Goal: Information Seeking & Learning: Learn about a topic

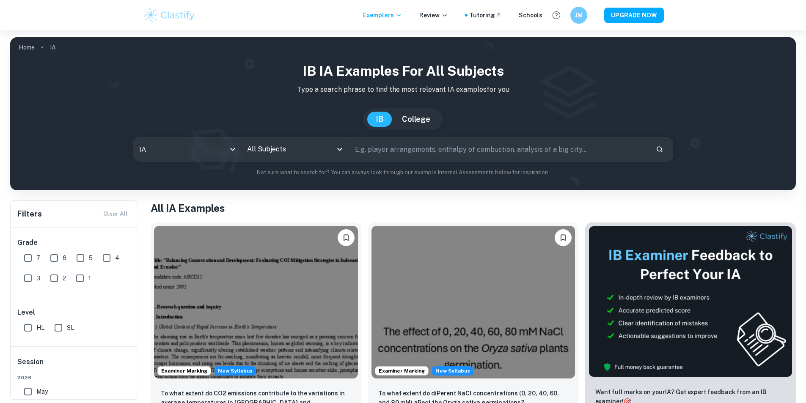
click at [318, 154] on input "All Subjects" at bounding box center [288, 149] width 87 height 16
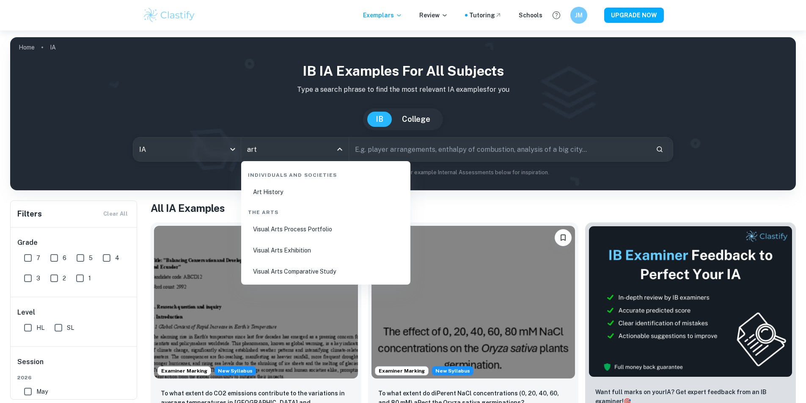
type input "arts"
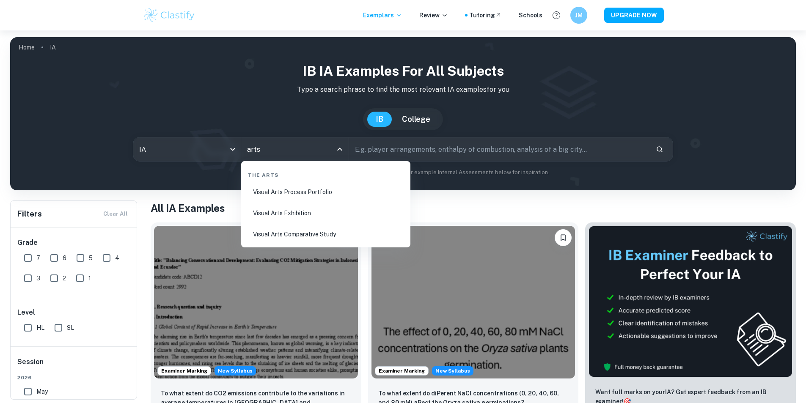
click at [307, 197] on li "Visual Arts Process Portfolio" at bounding box center [325, 191] width 162 height 19
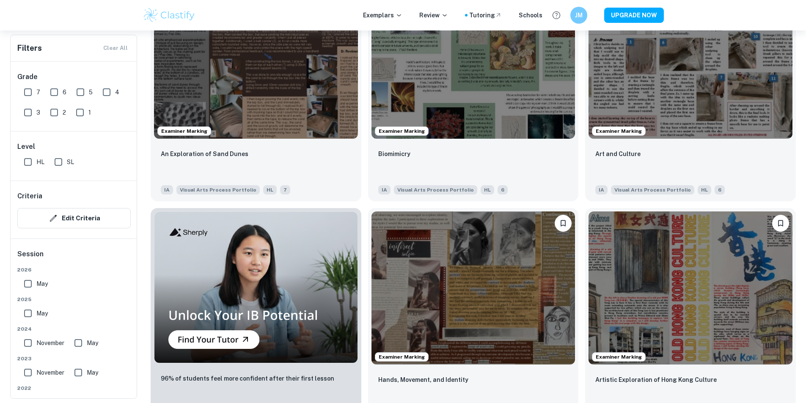
scroll to position [634, 0]
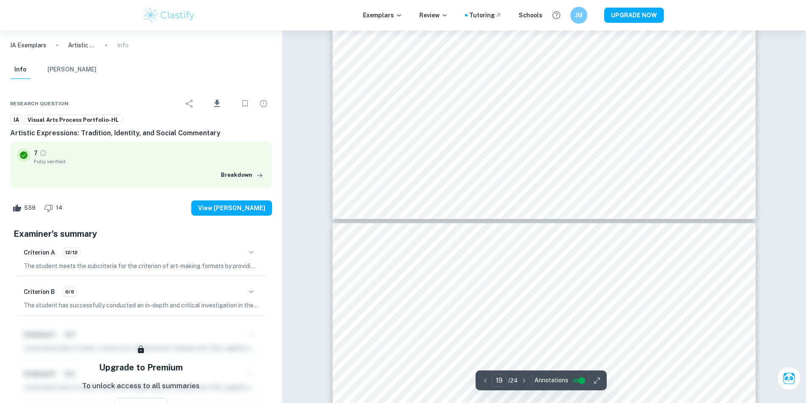
scroll to position [4567, 0]
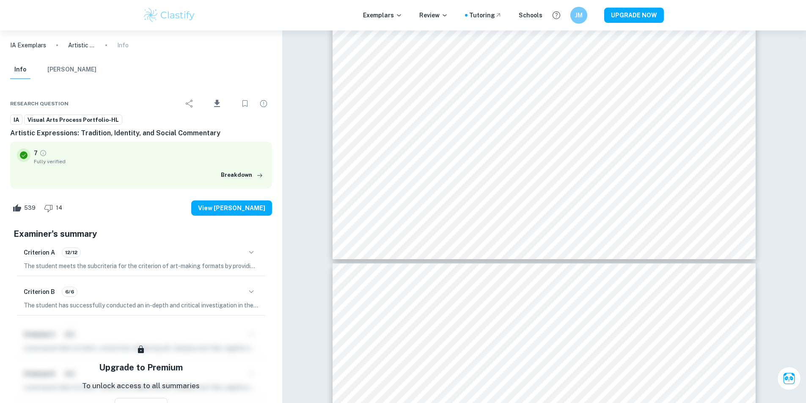
type input "20"
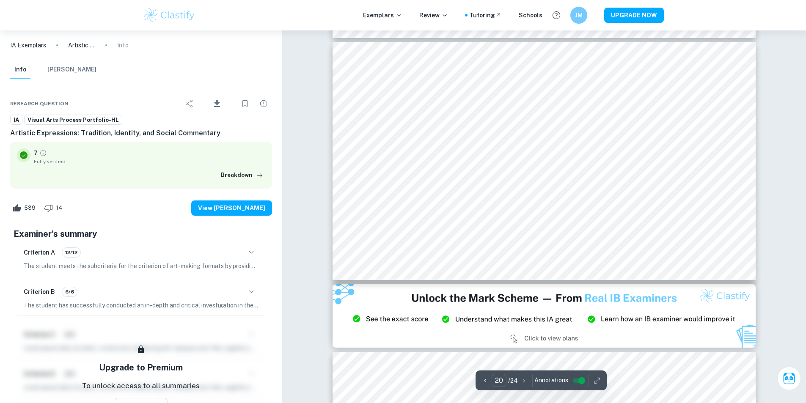
scroll to position [4821, 0]
